Goal: Task Accomplishment & Management: Use online tool/utility

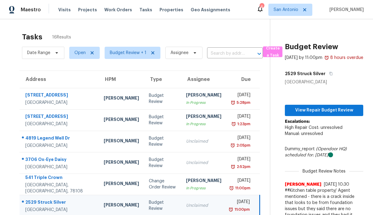
scroll to position [36, 0]
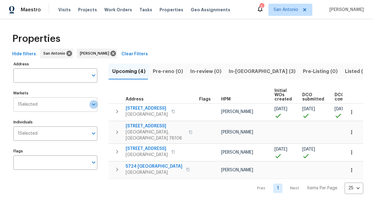
click at [90, 105] on icon "Open" at bounding box center [93, 104] width 7 height 7
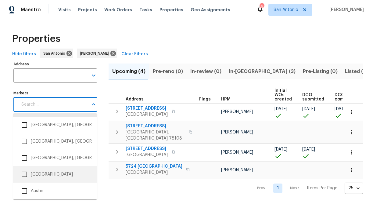
scroll to position [21, 0]
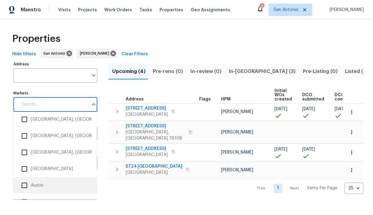
click at [45, 183] on li "Austin" at bounding box center [55, 185] width 74 height 13
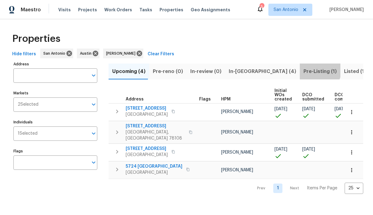
click at [303, 70] on span "Pre-Listing (1)" at bounding box center [319, 71] width 33 height 9
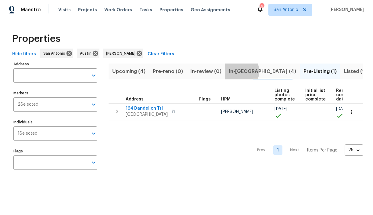
click at [234, 71] on span "In-reno (4)" at bounding box center [262, 71] width 67 height 9
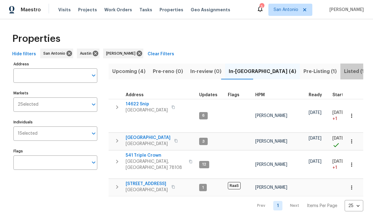
click at [344, 70] on span "Listed (15)" at bounding box center [356, 71] width 25 height 9
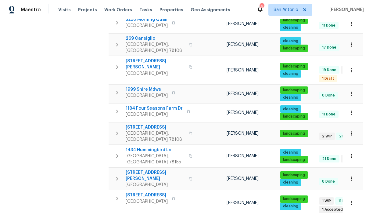
scroll to position [214, 0]
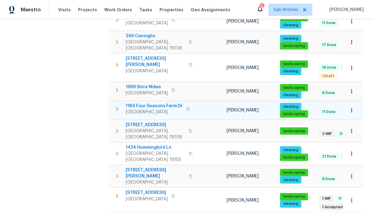
click at [353, 107] on icon "button" at bounding box center [352, 110] width 6 height 6
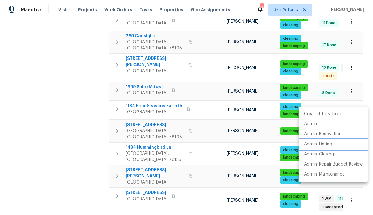
click at [332, 143] on p "Admin: Listing" at bounding box center [318, 144] width 28 height 6
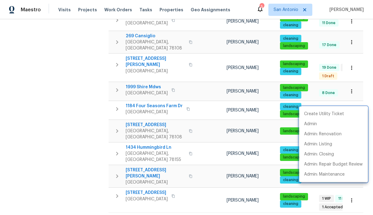
click at [94, 91] on div at bounding box center [186, 107] width 373 height 215
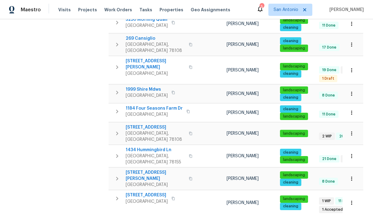
scroll to position [0, 0]
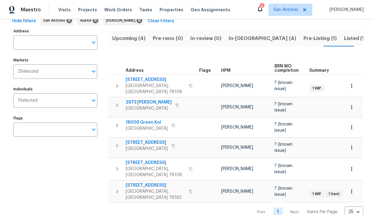
scroll to position [38, 0]
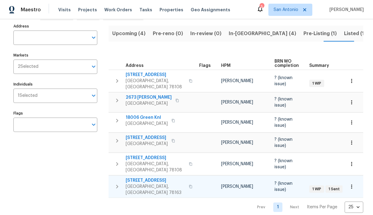
click at [150, 177] on span "[STREET_ADDRESS]" at bounding box center [155, 180] width 59 height 6
click at [234, 34] on span "In-reno (4)" at bounding box center [262, 33] width 67 height 9
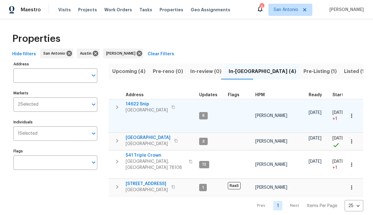
click at [118, 108] on icon "button" at bounding box center [116, 106] width 7 height 7
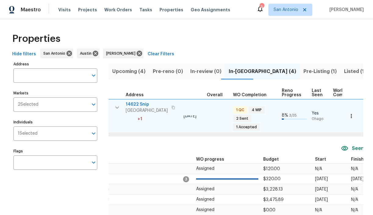
scroll to position [0, 271]
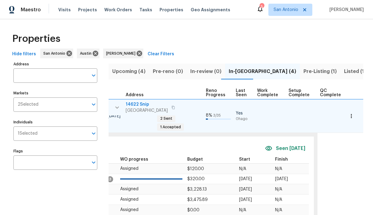
click at [120, 108] on icon "button" at bounding box center [116, 107] width 7 height 7
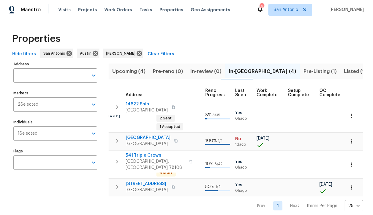
scroll to position [0, 270]
click at [114, 137] on icon "button" at bounding box center [116, 140] width 7 height 7
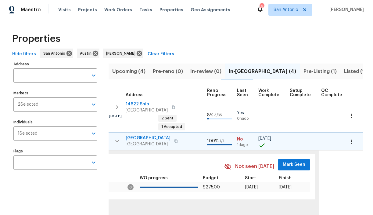
click at [283, 161] on span "Mark Seen" at bounding box center [294, 165] width 23 height 8
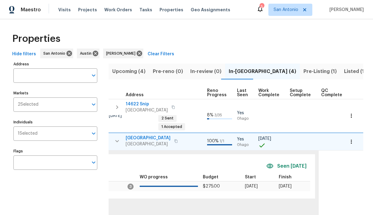
click at [119, 137] on icon "button" at bounding box center [116, 140] width 7 height 7
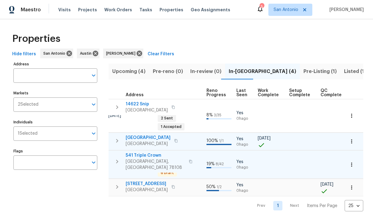
click at [116, 158] on icon "button" at bounding box center [116, 161] width 7 height 7
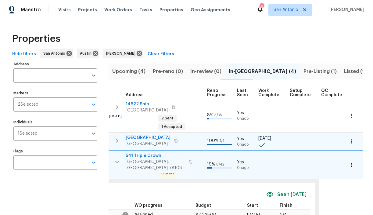
click at [117, 158] on icon "button" at bounding box center [116, 161] width 7 height 7
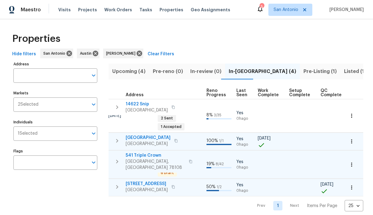
click at [117, 183] on icon "button" at bounding box center [116, 186] width 7 height 7
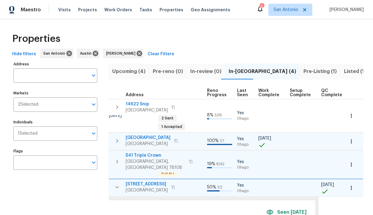
click at [116, 183] on icon "button" at bounding box center [116, 186] width 7 height 7
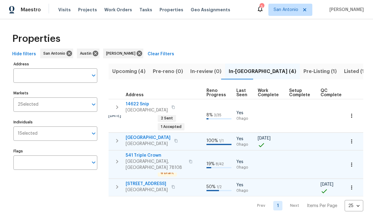
click at [146, 152] on span "541 Triple Crown" at bounding box center [155, 155] width 59 height 6
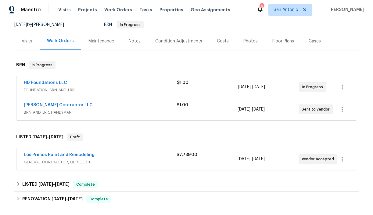
scroll to position [61, 0]
click at [342, 159] on icon "button" at bounding box center [342, 158] width 1 height 5
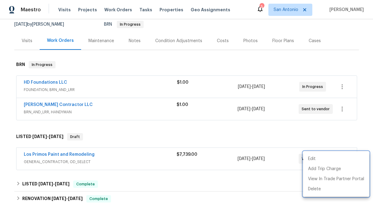
click at [81, 151] on div at bounding box center [186, 107] width 373 height 215
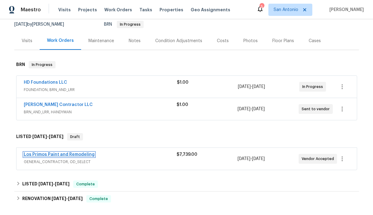
click at [72, 154] on link "Los Primos Paint and Remodeling" at bounding box center [59, 154] width 71 height 4
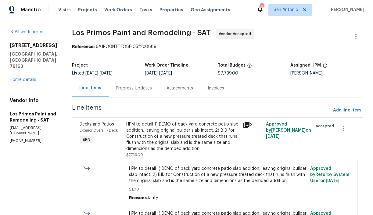
click at [138, 87] on div "Progress Updates" at bounding box center [134, 88] width 36 height 6
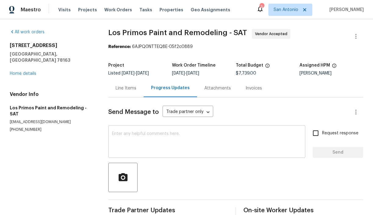
click at [174, 133] on textarea at bounding box center [207, 141] width 190 height 21
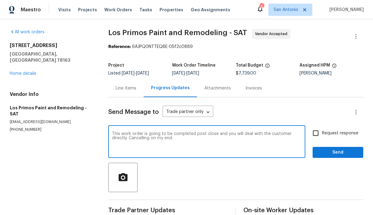
type textarea "This work order is going to be completed post close and you will deal with the …"
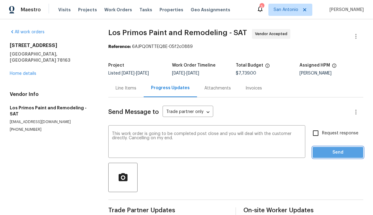
click at [335, 155] on span "Send" at bounding box center [337, 153] width 41 height 8
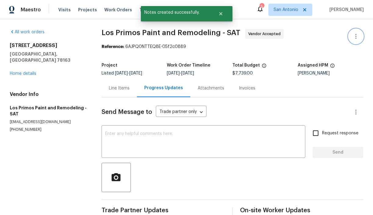
click at [356, 38] on icon "button" at bounding box center [355, 36] width 1 height 5
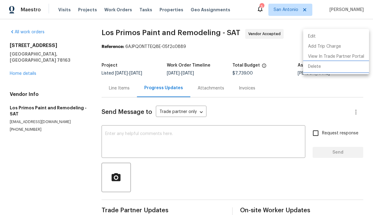
click at [320, 67] on li "Delete" at bounding box center [336, 67] width 66 height 10
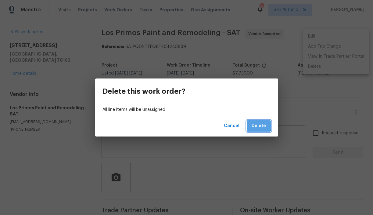
click at [256, 124] on span "Delete" at bounding box center [259, 126] width 14 height 8
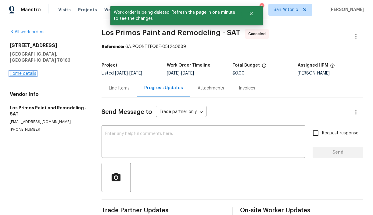
click at [21, 71] on link "Home details" at bounding box center [23, 73] width 27 height 4
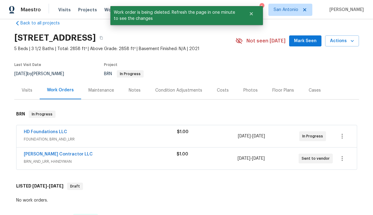
scroll to position [14, 0]
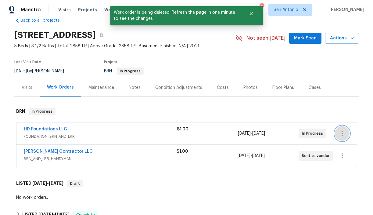
click at [343, 134] on icon "button" at bounding box center [342, 133] width 7 height 7
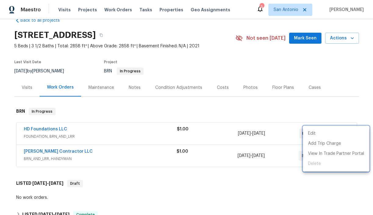
click at [53, 128] on div at bounding box center [186, 107] width 373 height 215
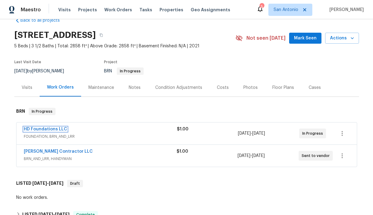
click at [53, 128] on link "HD Foundations LLC" at bounding box center [45, 129] width 43 height 4
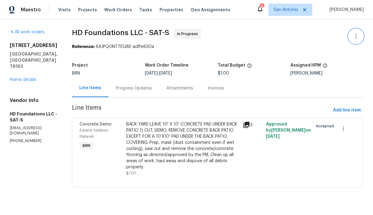
click at [356, 39] on icon "button" at bounding box center [355, 36] width 7 height 7
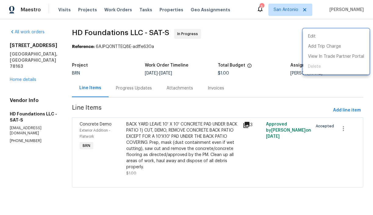
click at [146, 88] on div at bounding box center [186, 107] width 373 height 215
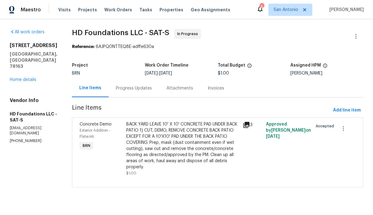
click at [146, 88] on div "Progress Updates" at bounding box center [134, 88] width 36 height 6
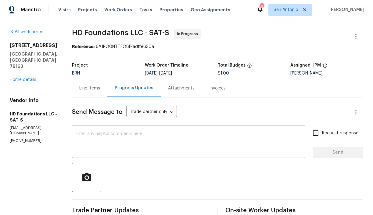
click at [160, 139] on textarea at bounding box center [189, 141] width 226 height 21
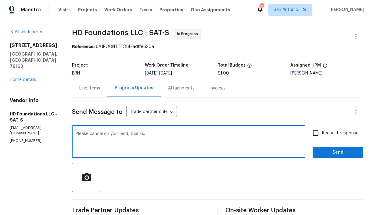
type textarea "Please cancel on your end, thanks."
click at [322, 150] on span "Send" at bounding box center [337, 153] width 41 height 8
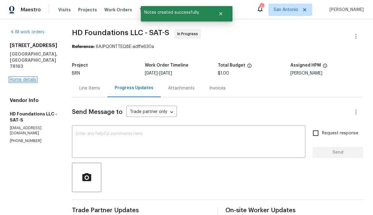
click at [25, 77] on link "Home details" at bounding box center [23, 79] width 27 height 4
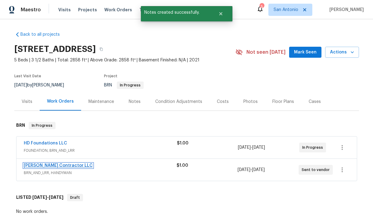
click at [49, 165] on link "[PERSON_NAME] Contractor LLC" at bounding box center [58, 165] width 69 height 4
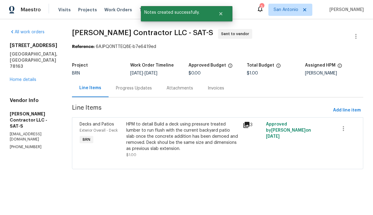
click at [144, 89] on div "Progress Updates" at bounding box center [134, 88] width 36 height 6
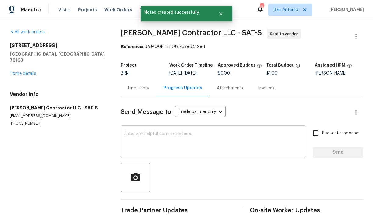
click at [169, 134] on textarea at bounding box center [212, 141] width 177 height 21
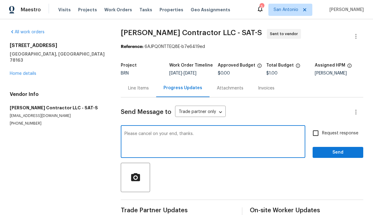
type textarea "Please cancel on your end, thanks."
click at [336, 153] on span "Send" at bounding box center [337, 153] width 41 height 8
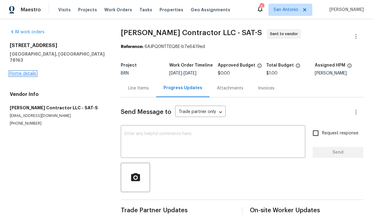
click at [28, 71] on link "Home details" at bounding box center [23, 73] width 27 height 4
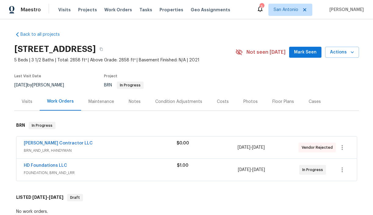
click at [134, 100] on div "Notes" at bounding box center [135, 102] width 12 height 6
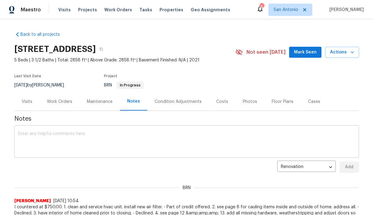
click at [154, 134] on textarea at bounding box center [186, 141] width 337 height 21
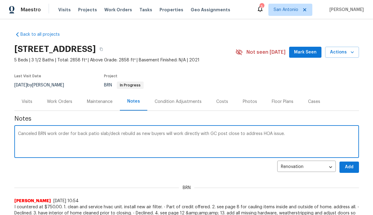
type textarea "Canceled BRN work order for back patio slab/deck rebuild as new buyers will wor…"
click at [348, 168] on span "Add" at bounding box center [349, 167] width 10 height 8
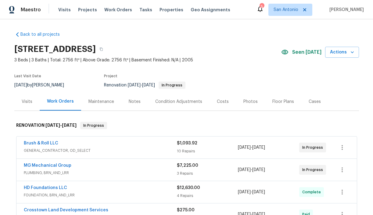
click at [137, 102] on div "Notes" at bounding box center [135, 102] width 12 height 6
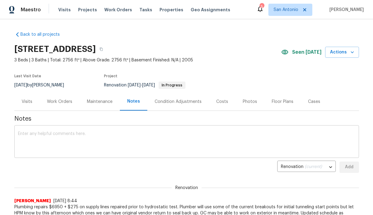
click at [132, 133] on textarea at bounding box center [186, 141] width 337 height 21
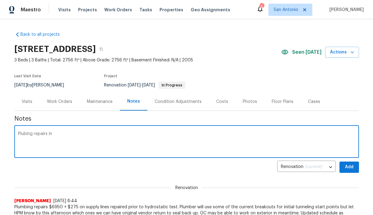
click at [24, 135] on textarea "Plubing repairs in" at bounding box center [186, 141] width 337 height 21
click at [62, 134] on textarea "Plumbing repairs in" at bounding box center [186, 141] width 337 height 21
type textarea "Plumbing repairs in progress."
click at [346, 167] on span "Add" at bounding box center [349, 167] width 10 height 8
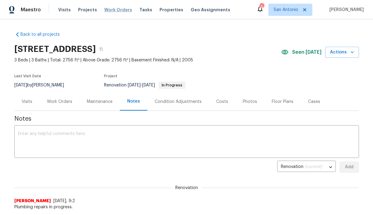
click at [113, 9] on span "Work Orders" at bounding box center [118, 10] width 28 height 6
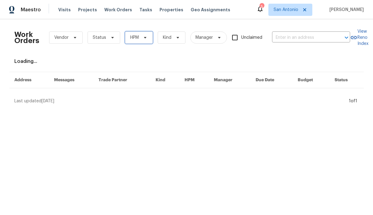
click at [143, 36] on icon at bounding box center [145, 37] width 5 height 5
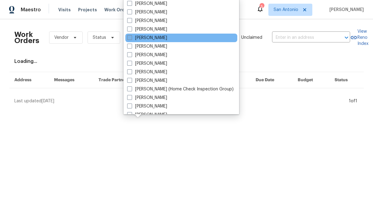
click at [143, 38] on label "[PERSON_NAME]" at bounding box center [147, 38] width 40 height 6
click at [131, 38] on input "[PERSON_NAME]" at bounding box center [129, 37] width 4 height 4
checkbox input "true"
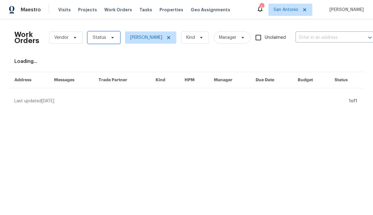
click at [113, 37] on icon at bounding box center [112, 37] width 5 height 5
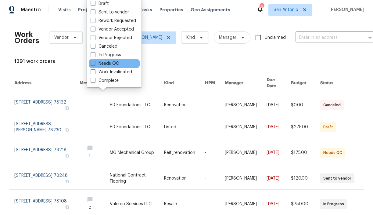
click at [107, 61] on label "Needs QC" at bounding box center [105, 63] width 28 height 6
click at [95, 61] on input "Needs QC" at bounding box center [93, 62] width 4 height 4
checkbox input "true"
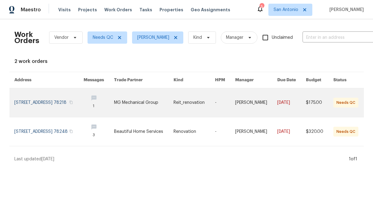
click at [42, 99] on link at bounding box center [49, 102] width 70 height 29
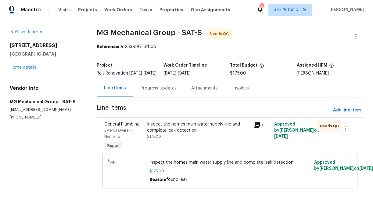
click at [173, 133] on div "Inspect the homes main water supply line and complete leak detection." at bounding box center [198, 127] width 102 height 12
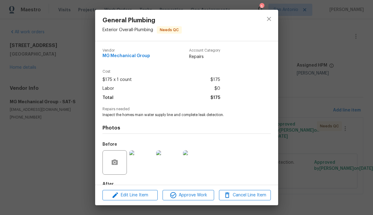
scroll to position [36, 0]
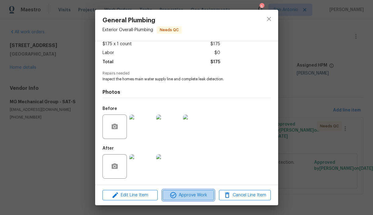
click at [190, 194] on span "Approve Work" at bounding box center [188, 195] width 48 height 8
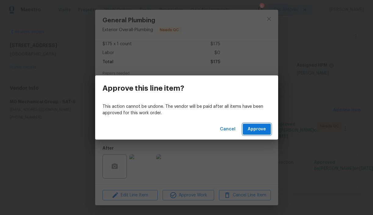
click at [259, 132] on span "Approve" at bounding box center [257, 129] width 18 height 8
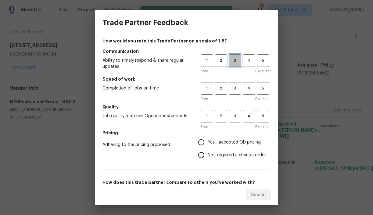
click at [238, 63] on span "3" at bounding box center [234, 60] width 11 height 7
click at [237, 87] on span "3" at bounding box center [234, 88] width 11 height 7
click at [236, 113] on span "3" at bounding box center [234, 116] width 11 height 7
click at [223, 144] on span "Yes - accepted OD pricing" at bounding box center [234, 142] width 53 height 6
click at [208, 144] on input "Yes - accepted OD pricing" at bounding box center [201, 142] width 13 height 13
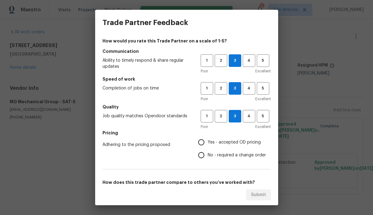
radio input "true"
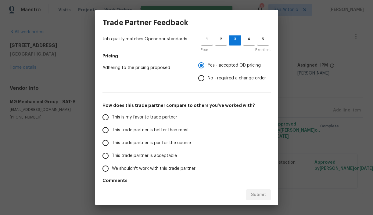
scroll to position [95, 0]
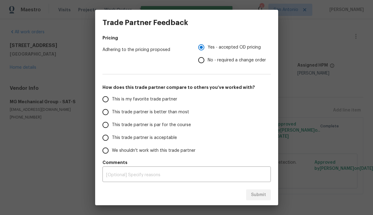
click at [189, 127] on label "This trade partner is par for the course" at bounding box center [147, 124] width 96 height 13
click at [112, 127] on input "This trade partner is par for the course" at bounding box center [105, 124] width 13 height 13
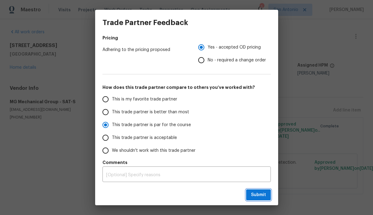
click at [263, 194] on span "Submit" at bounding box center [258, 195] width 15 height 8
radio input "true"
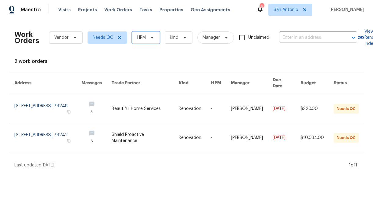
click at [151, 39] on icon at bounding box center [152, 37] width 5 height 5
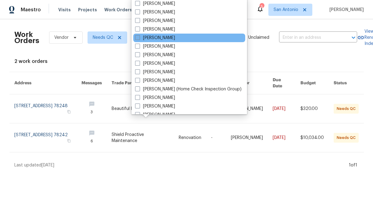
click at [153, 37] on label "[PERSON_NAME]" at bounding box center [155, 38] width 40 height 6
click at [139, 37] on input "[PERSON_NAME]" at bounding box center [137, 37] width 4 height 4
checkbox input "true"
